Goal: Task Accomplishment & Management: Manage account settings

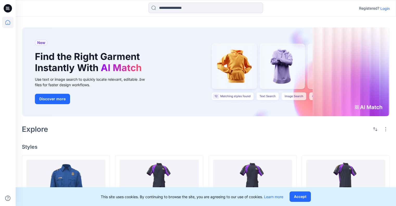
click at [386, 9] on p "Login" at bounding box center [384, 8] width 9 height 5
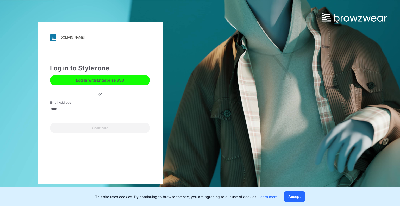
type input "**********"
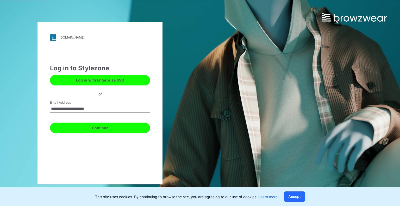
click at [104, 130] on button "Continue" at bounding box center [100, 128] width 100 height 10
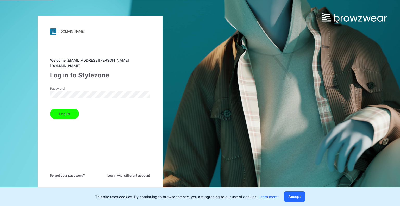
click at [64, 111] on button "Log in" at bounding box center [64, 114] width 29 height 10
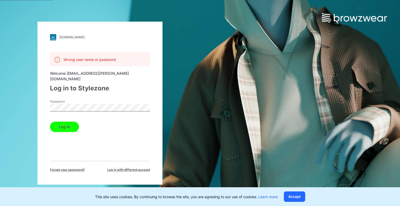
click at [78, 167] on span "Forget your password?" at bounding box center [67, 169] width 35 height 5
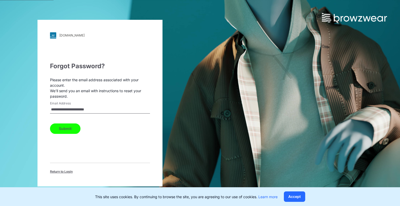
click at [70, 127] on button "Submit" at bounding box center [65, 128] width 30 height 10
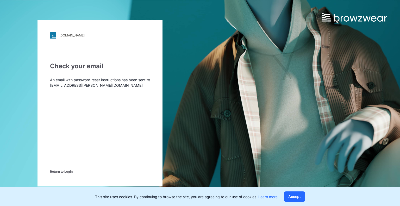
click at [65, 172] on span "Return to Login" at bounding box center [61, 171] width 23 height 5
